Goal: Find specific page/section: Find specific page/section

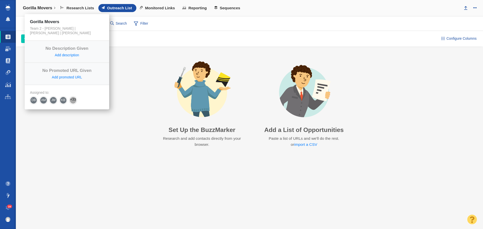
click at [56, 8] on link "Gorilla Movers" at bounding box center [38, 8] width 39 height 12
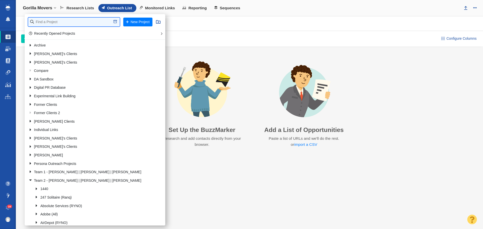
click at [49, 21] on input "text" at bounding box center [73, 22] width 91 height 9
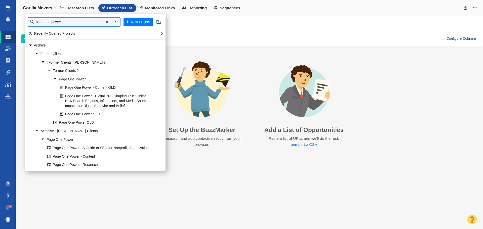
type input "page one power"
click at [114, 100] on link "Page One Power - Digital PR - Shaping Trust Online: How Search Engines, Influen…" at bounding box center [106, 101] width 97 height 18
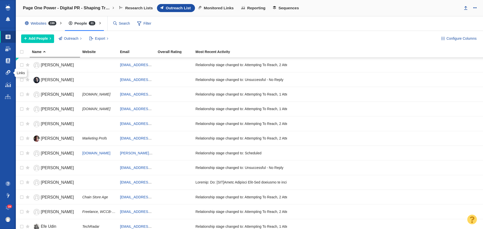
click at [8, 70] on span at bounding box center [8, 72] width 5 height 5
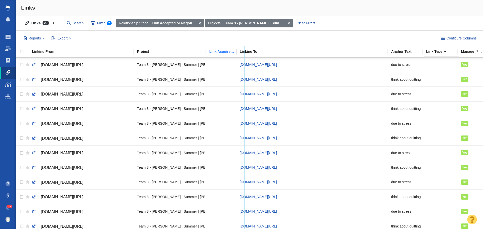
drag, startPoint x: 236, startPoint y: 52, endPoint x: 243, endPoint y: 53, distance: 7.1
click at [243, 53] on tr "Linking From Project Link Acquired By Linking To Anchor Text Link Type Manager …" at bounding box center [348, 51] width 665 height 11
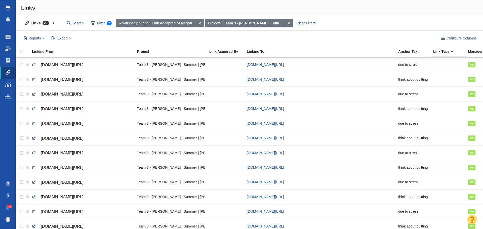
click at [394, 8] on div "Links" at bounding box center [249, 8] width 467 height 16
